Goal: Transaction & Acquisition: Purchase product/service

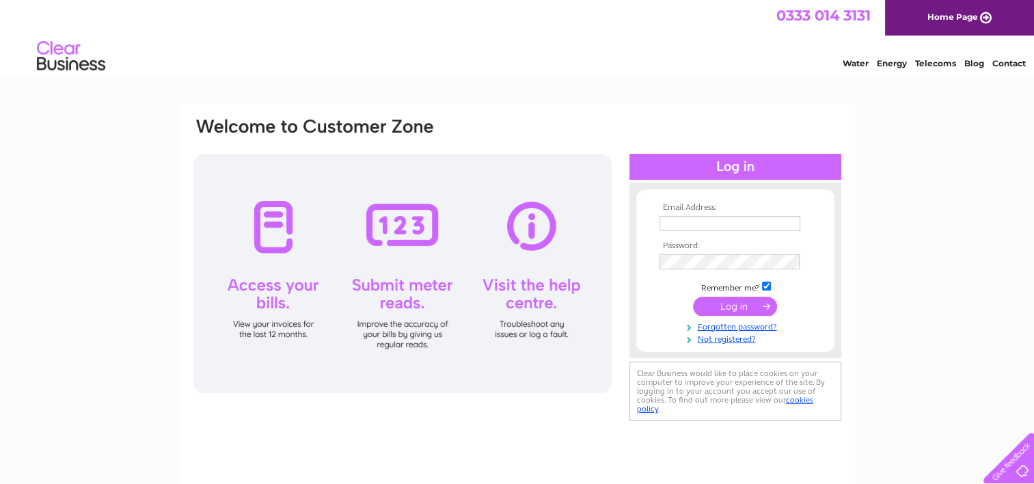
type input "accounts@eliminatesolutions.co.uk"
click at [730, 302] on input "submit" at bounding box center [735, 306] width 84 height 19
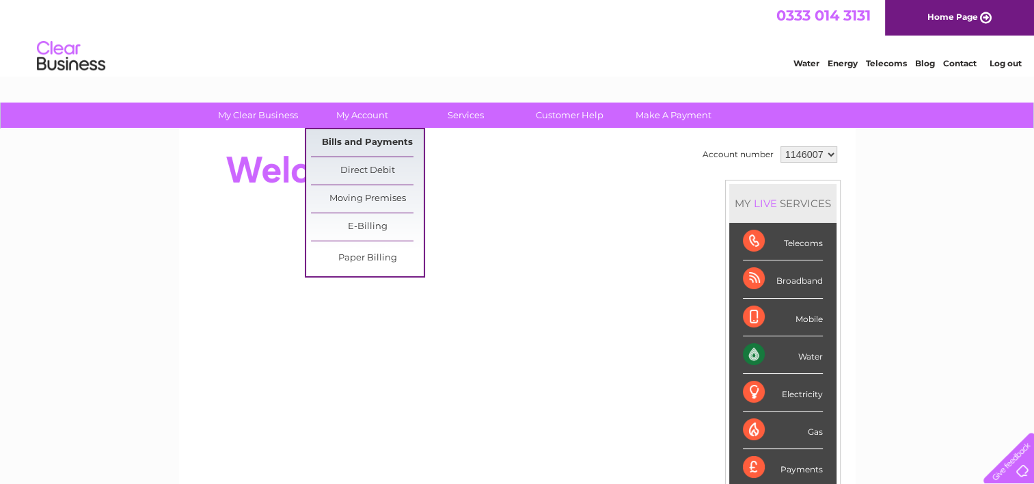
click at [366, 142] on link "Bills and Payments" at bounding box center [367, 142] width 113 height 27
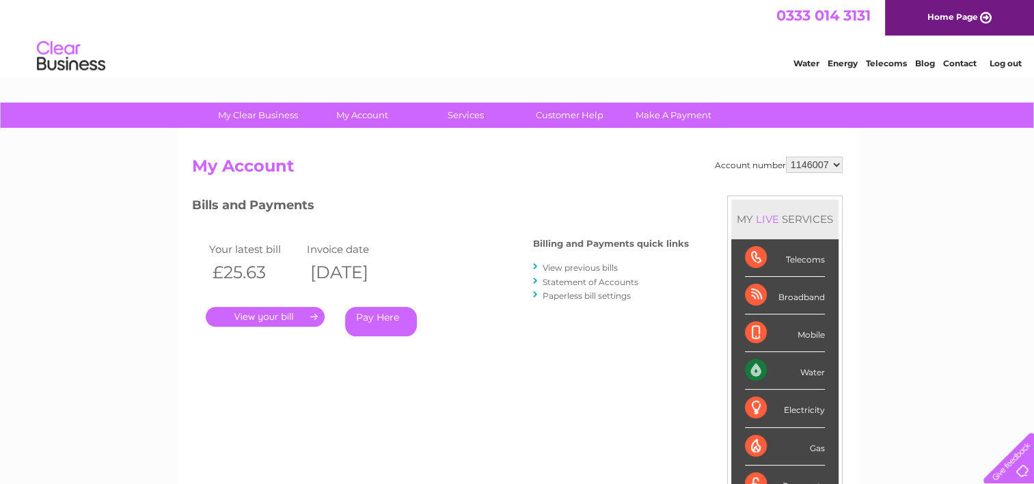
click at [374, 320] on link "Pay Here" at bounding box center [381, 321] width 72 height 29
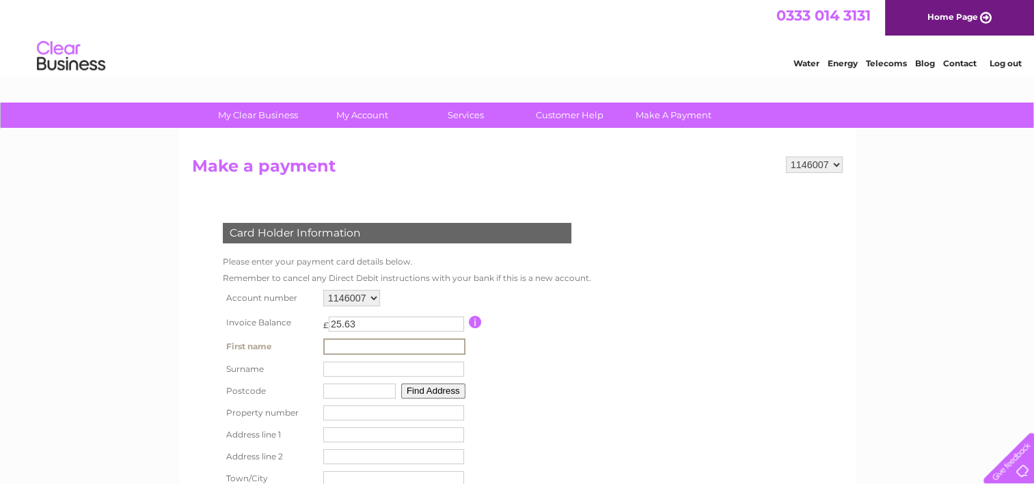
click at [354, 342] on input "text" at bounding box center [394, 346] width 142 height 16
type input "Ian"
type input "Stewart"
type input "EH52 6PN"
click at [445, 399] on td "EH52 6PN Find Address" at bounding box center [392, 389] width 148 height 22
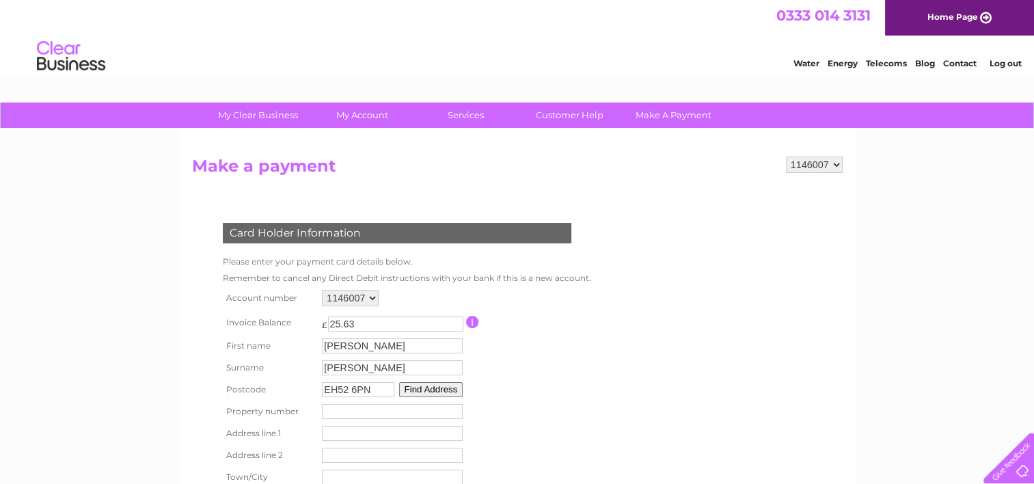
click at [443, 392] on button "Find Address" at bounding box center [431, 389] width 64 height 15
click at [451, 418] on input "1" at bounding box center [392, 419] width 141 height 15
type input "2"
click at [451, 418] on input "2" at bounding box center [392, 419] width 141 height 15
click at [430, 440] on input "text" at bounding box center [392, 441] width 141 height 15
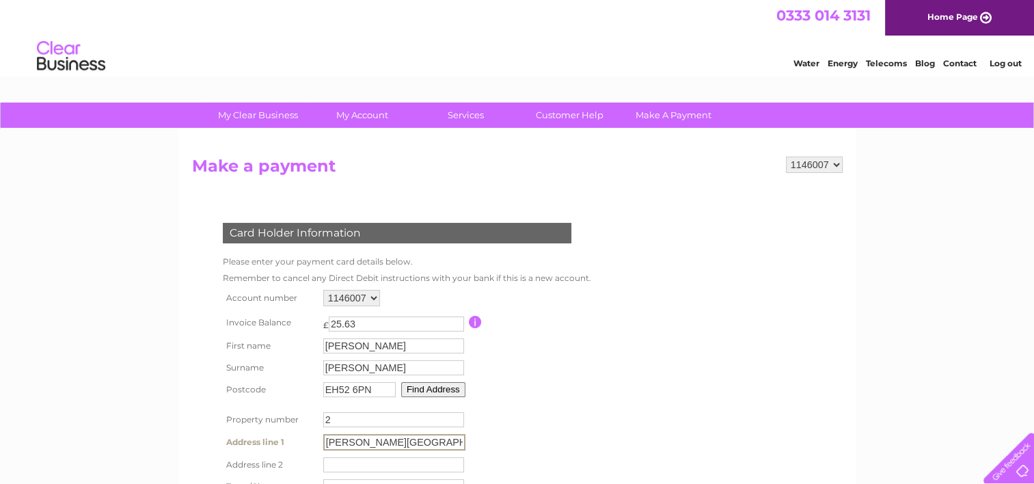
type input "Bethany Home Farm"
type input "North Greendykes"
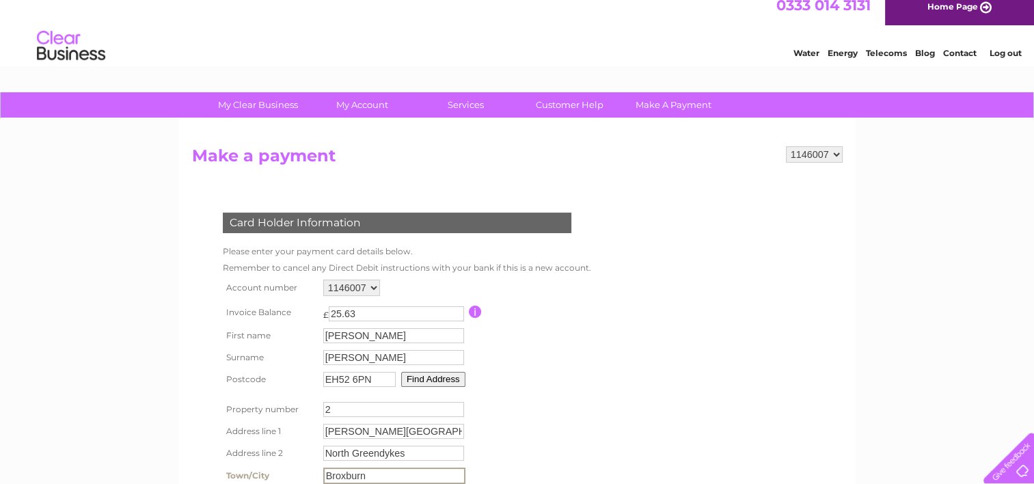
type input "Broxburn"
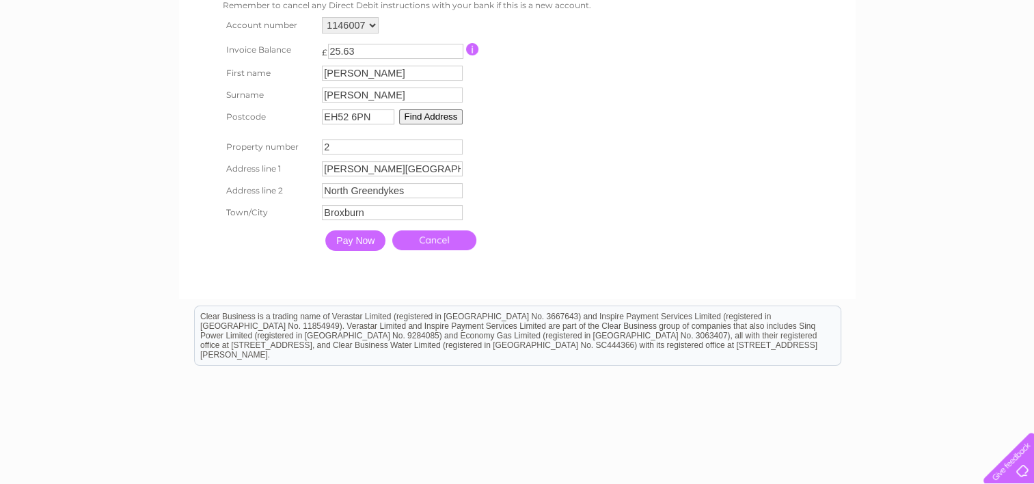
click at [370, 241] on input "Pay Now" at bounding box center [355, 240] width 60 height 20
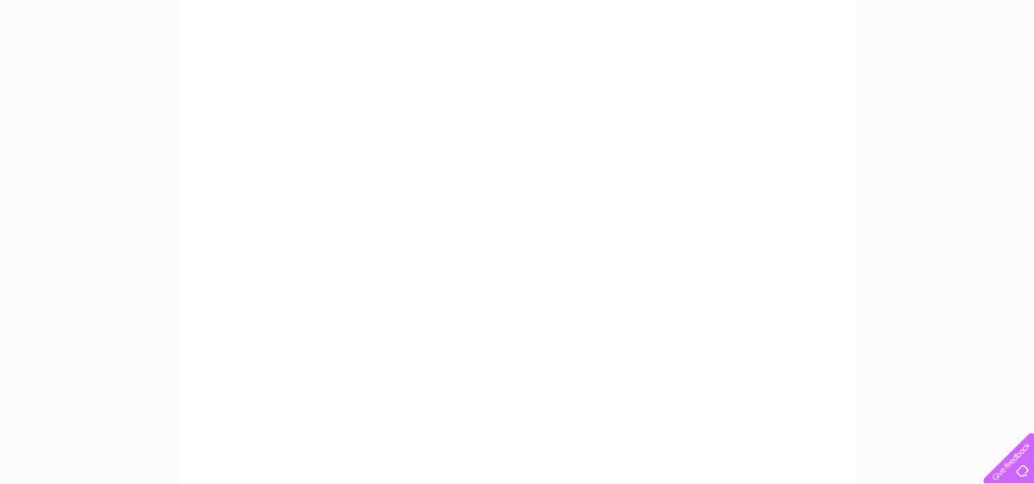
scroll to position [205, 0]
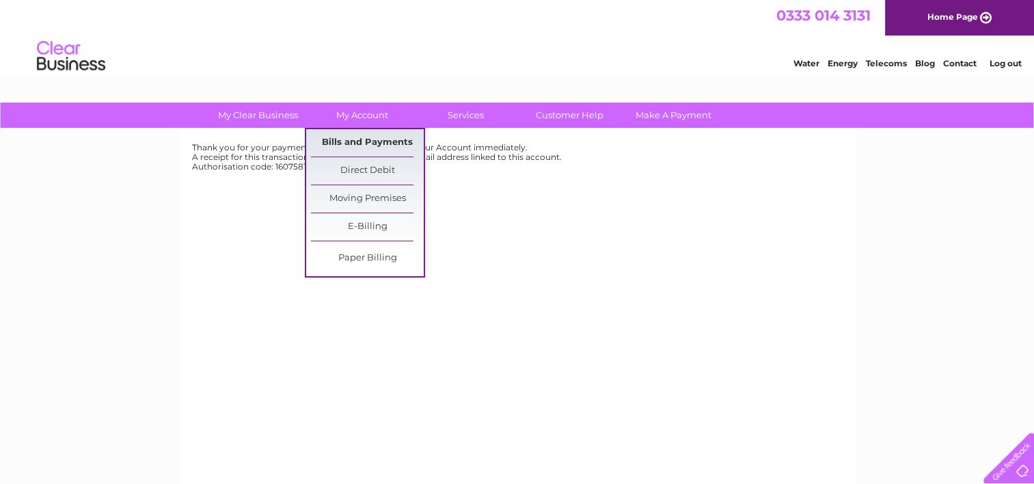
click at [366, 149] on link "Bills and Payments" at bounding box center [367, 142] width 113 height 27
click at [366, 141] on link "Bills and Payments" at bounding box center [367, 142] width 113 height 27
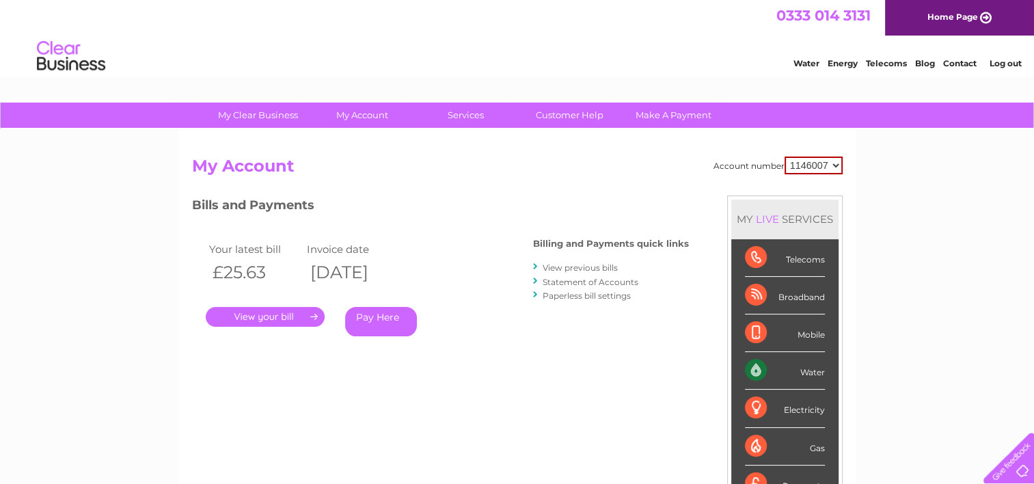
click at [290, 320] on link "." at bounding box center [265, 317] width 119 height 20
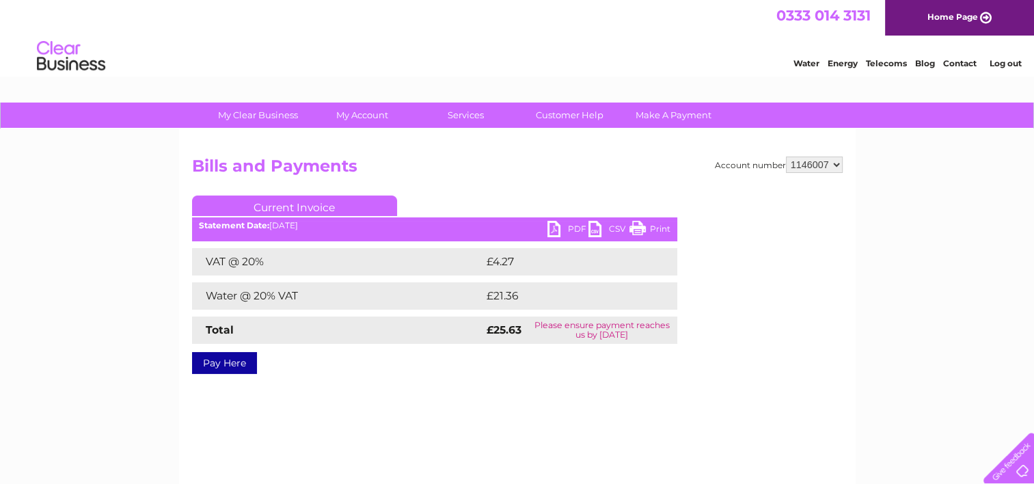
click at [577, 229] on link "PDF" at bounding box center [567, 231] width 41 height 20
